Goal: Find specific page/section: Locate a particular part of the current website

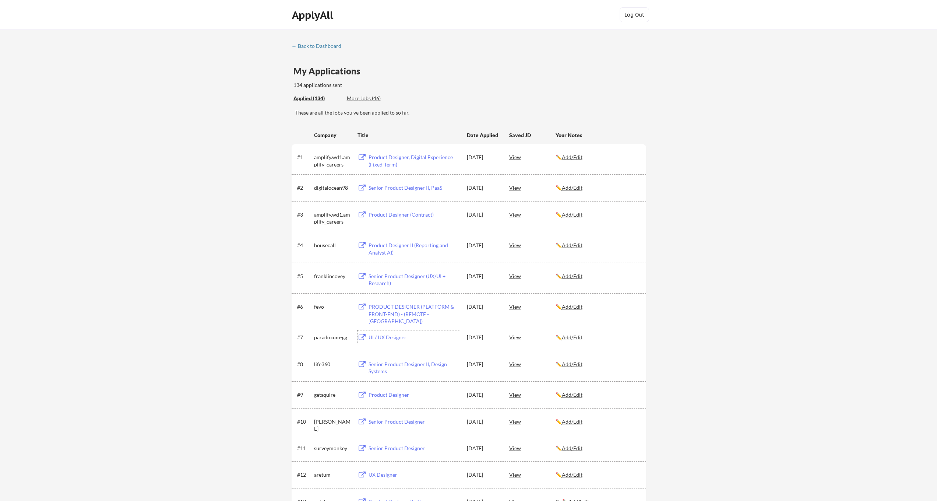
click at [390, 338] on div "UI / UX Designer" at bounding box center [414, 337] width 91 height 7
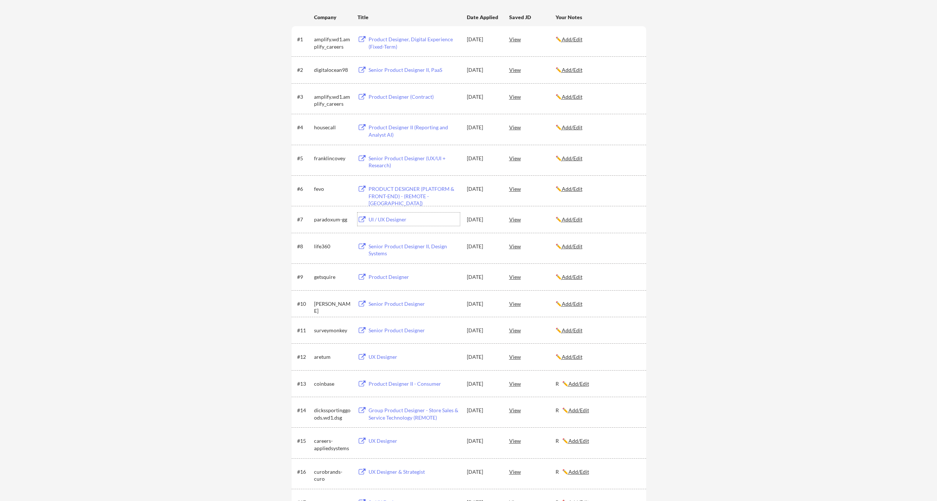
scroll to position [134, 0]
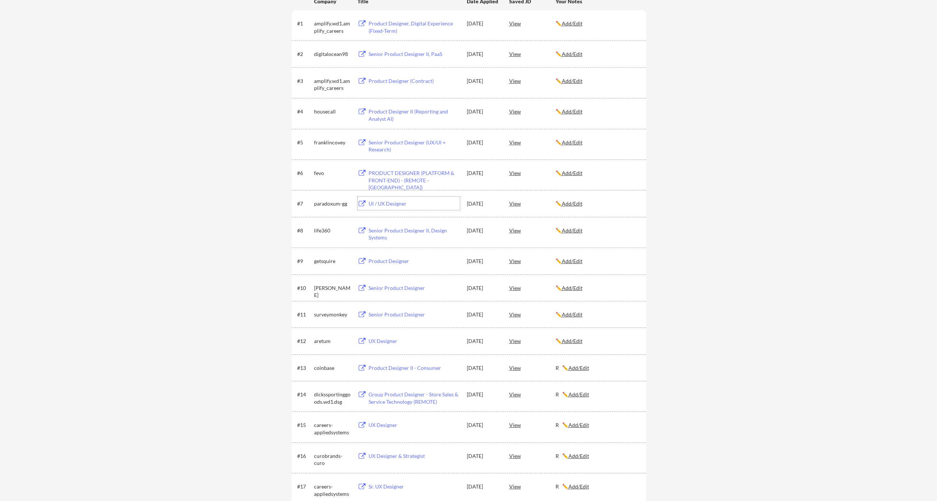
click at [379, 425] on div "UX Designer" at bounding box center [414, 424] width 91 height 7
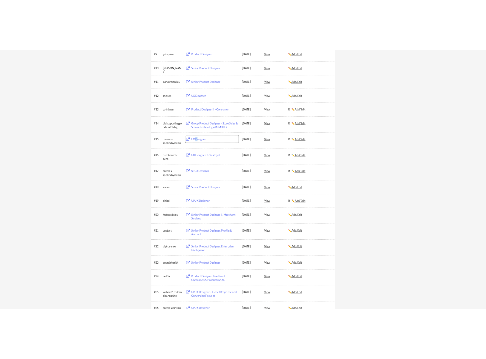
scroll to position [431, 0]
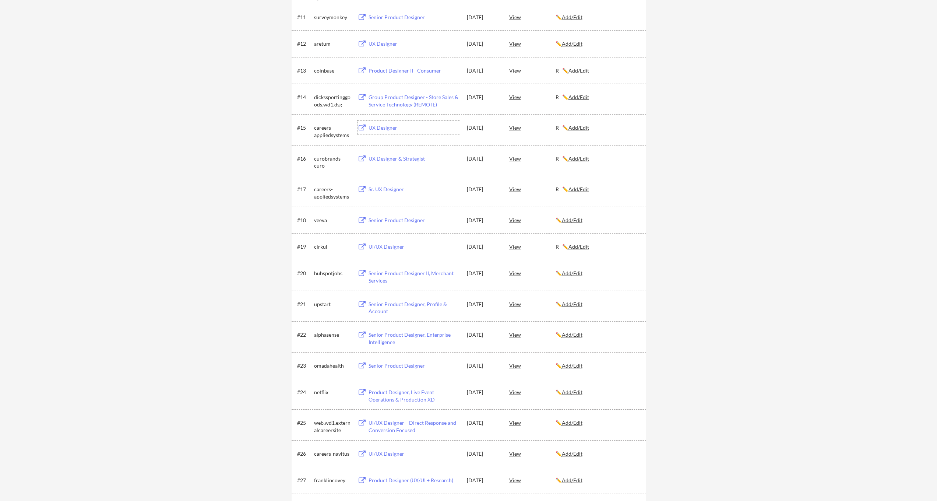
click at [390, 424] on div "UI/UX Designer – Direct Response and Conversion Focused" at bounding box center [414, 426] width 91 height 14
